Goal: Communication & Community: Ask a question

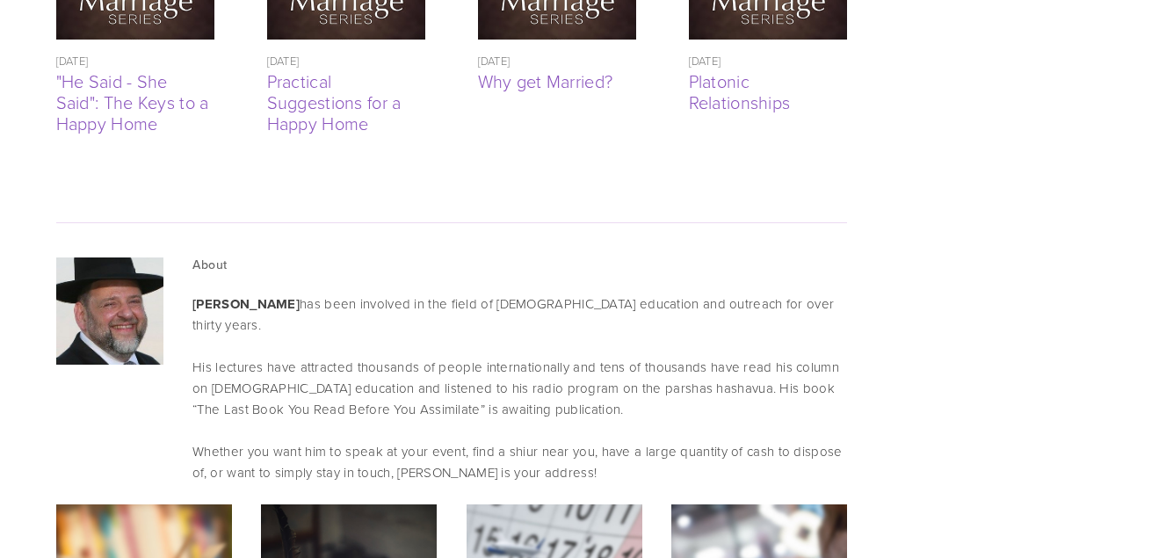
scroll to position [4921, 0]
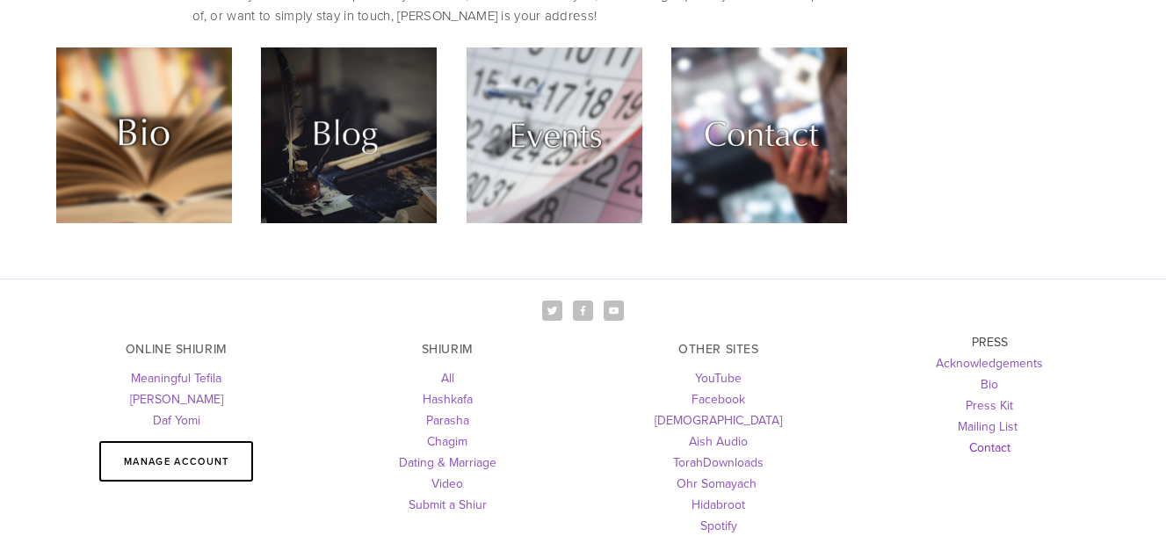
click at [1000, 439] on link "Contact" at bounding box center [989, 448] width 41 height 18
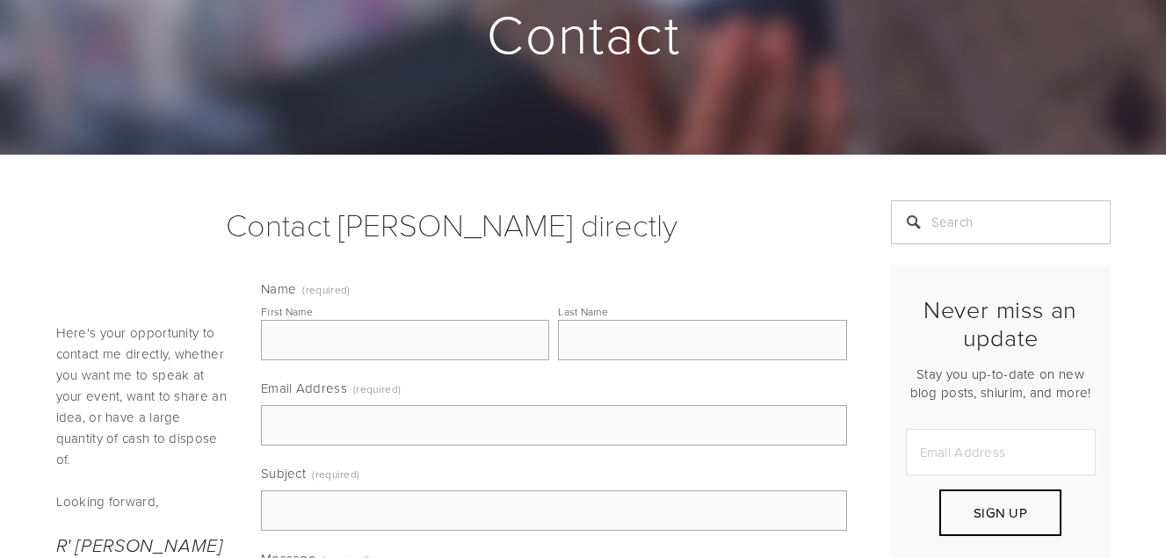
scroll to position [264, 0]
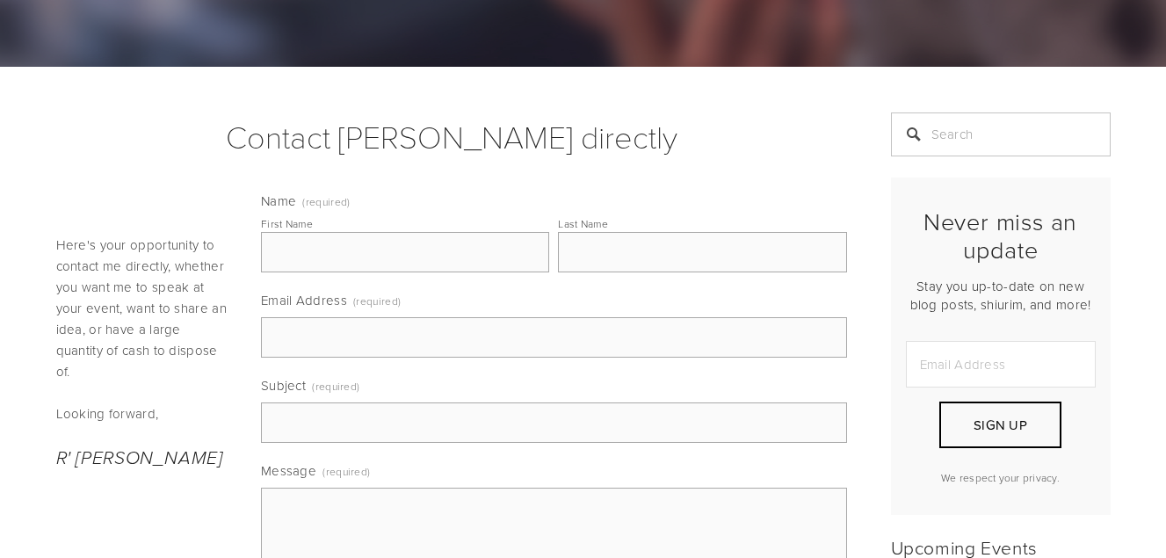
drag, startPoint x: 285, startPoint y: 236, endPoint x: 298, endPoint y: 250, distance: 19.3
click at [285, 236] on input "First Name" at bounding box center [405, 252] width 288 height 40
type input "[PERSON_NAME]"
click at [341, 343] on input "Email Address (required)" at bounding box center [554, 337] width 586 height 40
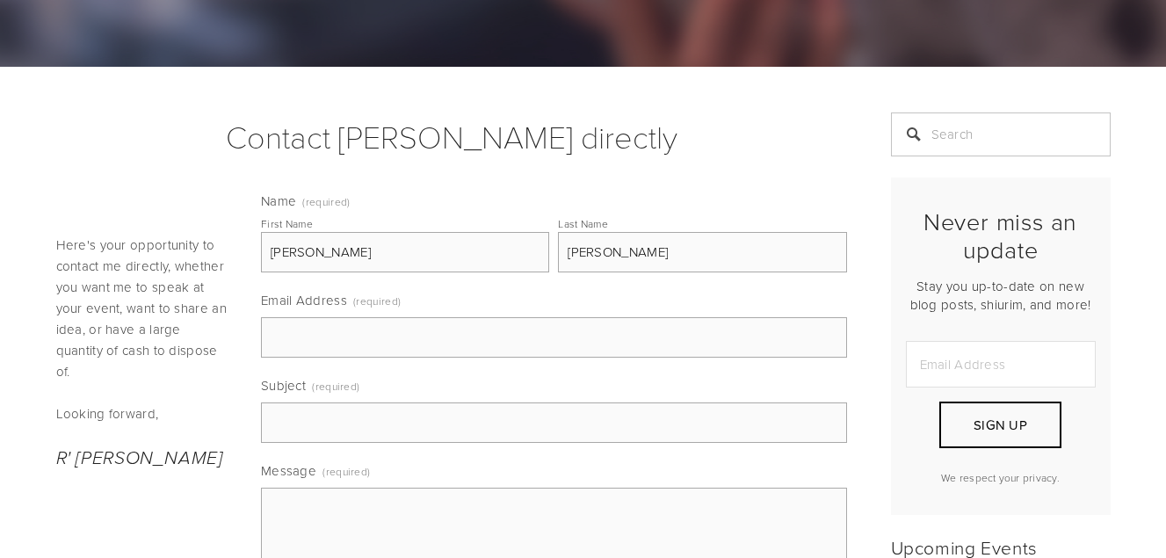
type input "[EMAIL_ADDRESS][DOMAIN_NAME]"
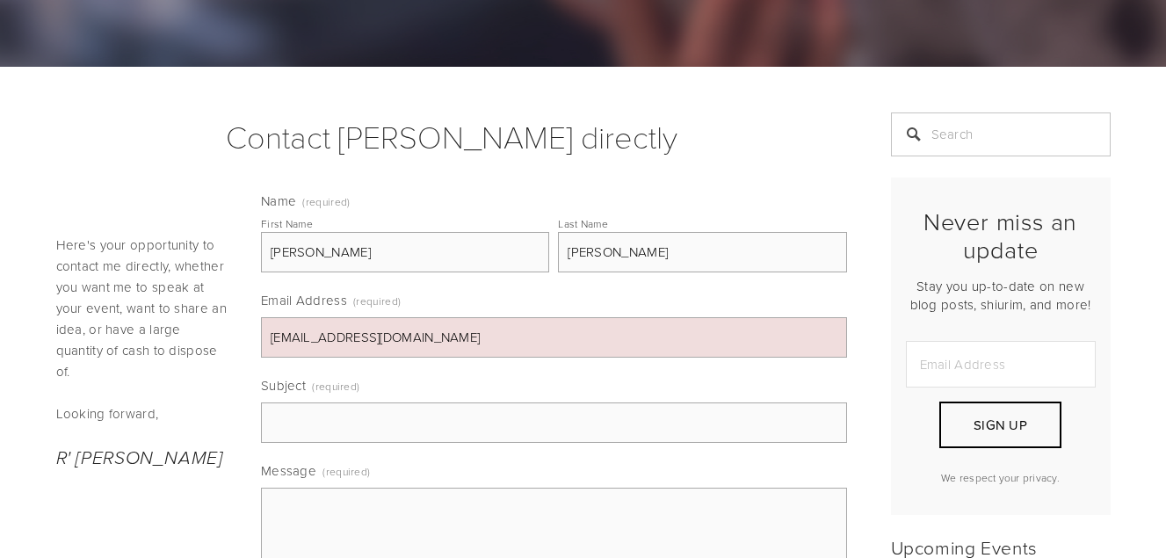
click at [427, 405] on input "Subject (required)" at bounding box center [554, 422] width 586 height 40
type input "Vayelech Shiur - Take Care Of Your Kids - Looking for MM"
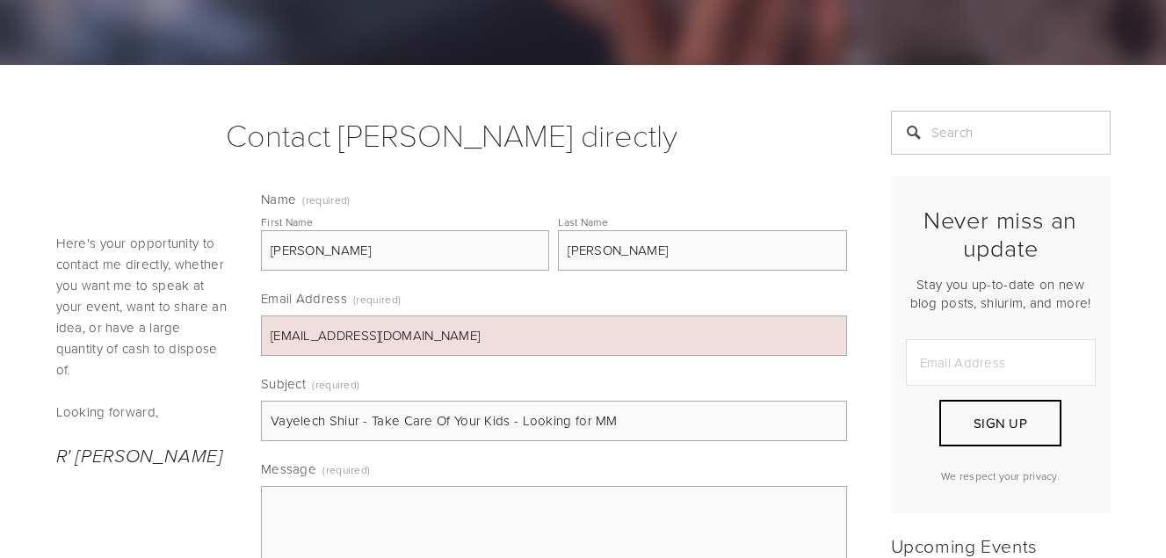
scroll to position [439, 0]
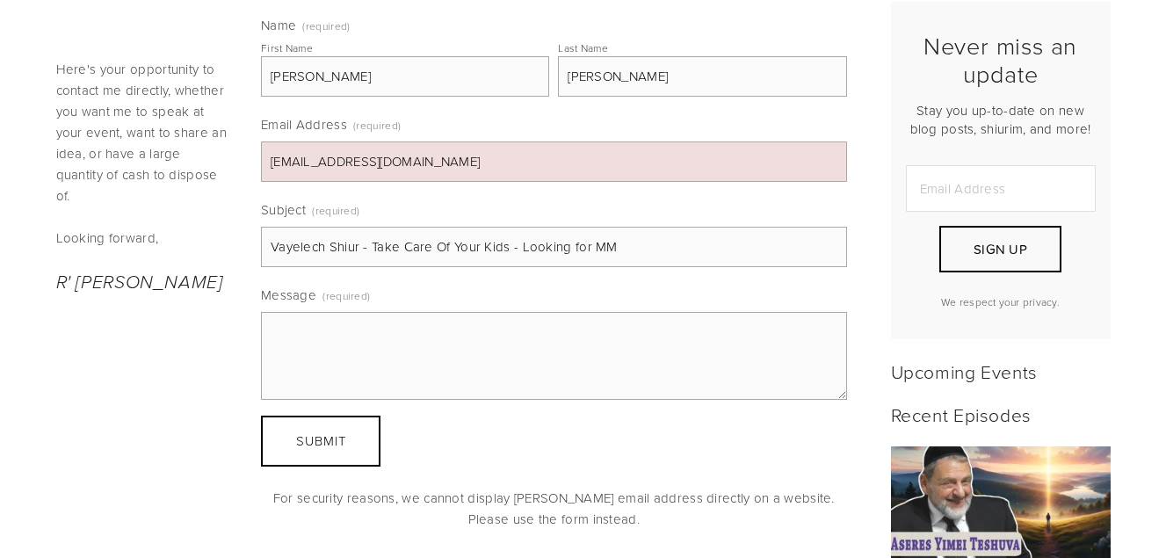
click at [352, 336] on textarea "Message (required)" at bounding box center [554, 356] width 586 height 88
type textarea "Hi, I liked the vort"
click at [592, 239] on input "Vayelech Shiur - Take Care Of Your Kids - Looking for MM" at bounding box center [554, 247] width 586 height 40
type input "Vayelech Shiur - Looking for the Mareh Makom"
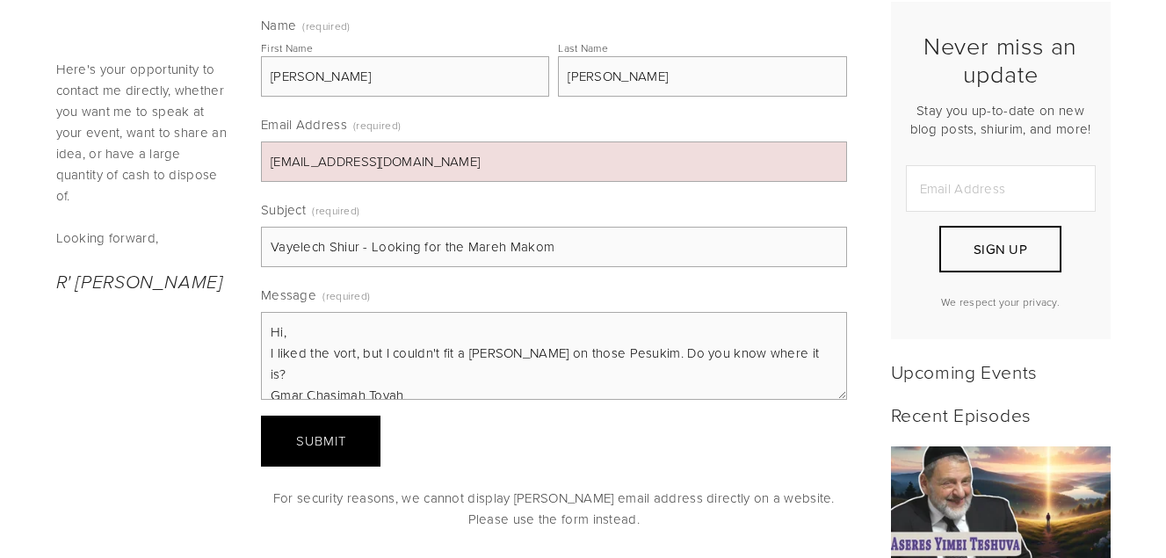
type textarea "Hi, I liked the vort, but I couldn't fit a [PERSON_NAME] on those Pesukim. Do y…"
click at [311, 451] on button "Submit Submit" at bounding box center [321, 441] width 120 height 51
